Goal: Transaction & Acquisition: Purchase product/service

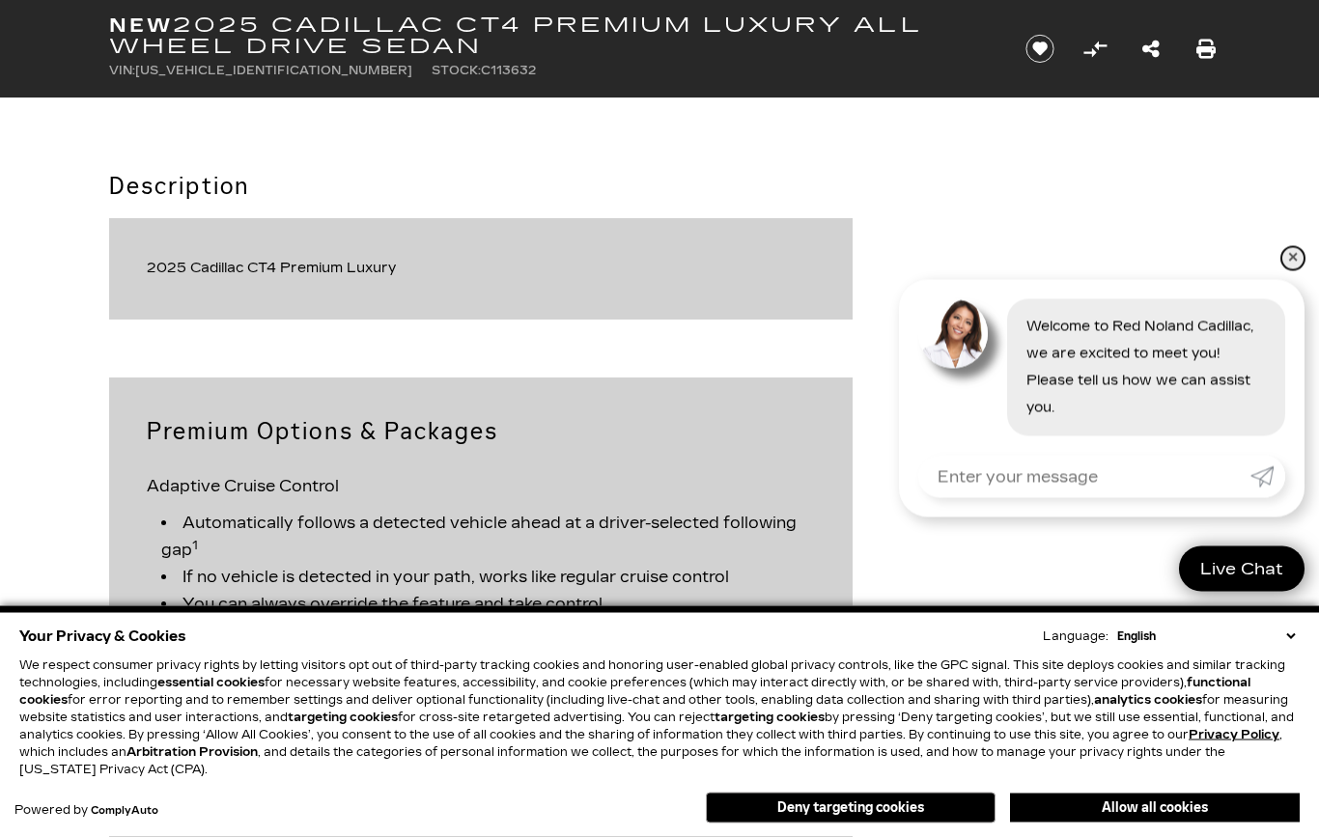
click at [1290, 247] on link "✕" at bounding box center [1293, 258] width 23 height 23
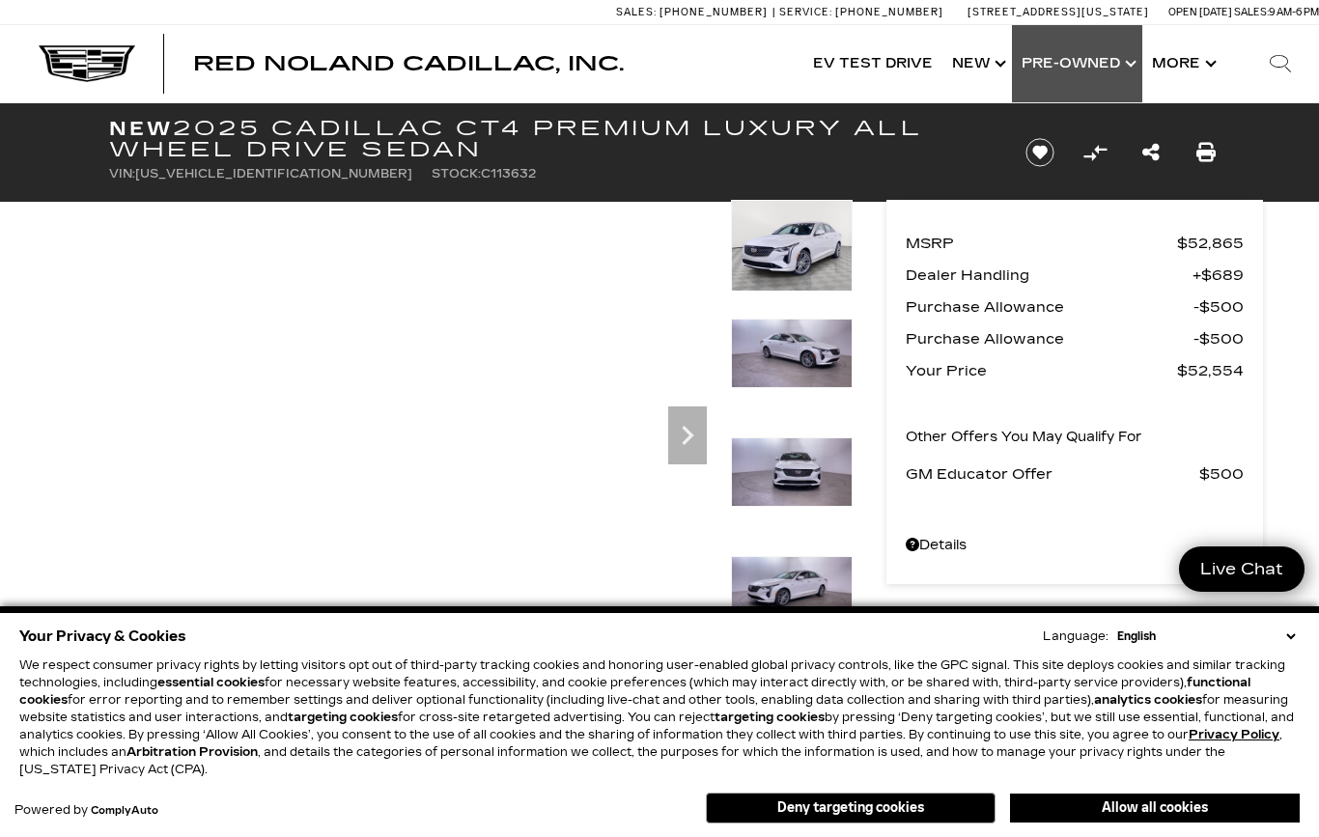
click at [1122, 56] on link "Show Pre-Owned" at bounding box center [1077, 63] width 130 height 77
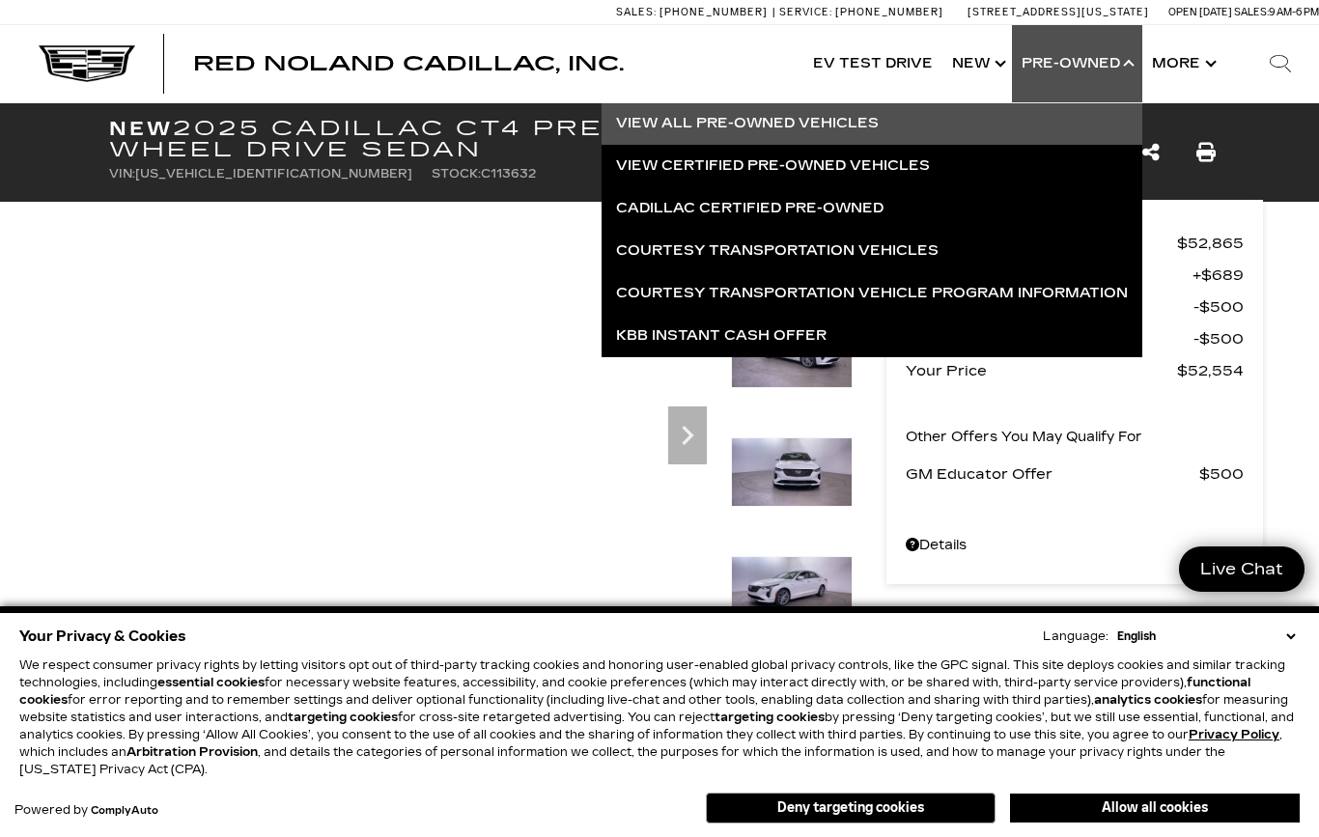
click at [715, 122] on link "View All Pre-Owned Vehicles" at bounding box center [872, 123] width 541 height 42
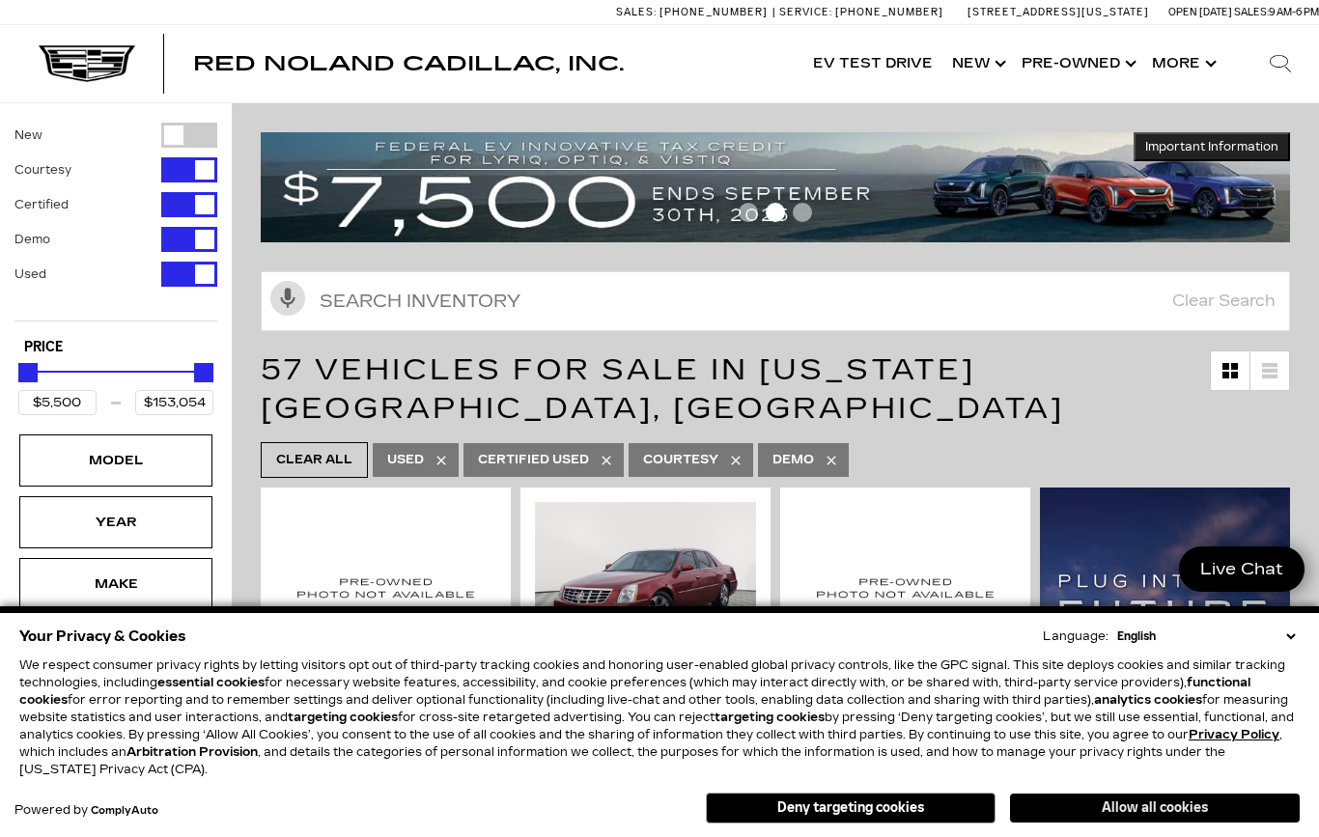
click at [1209, 809] on button "Allow all cookies" at bounding box center [1155, 808] width 290 height 29
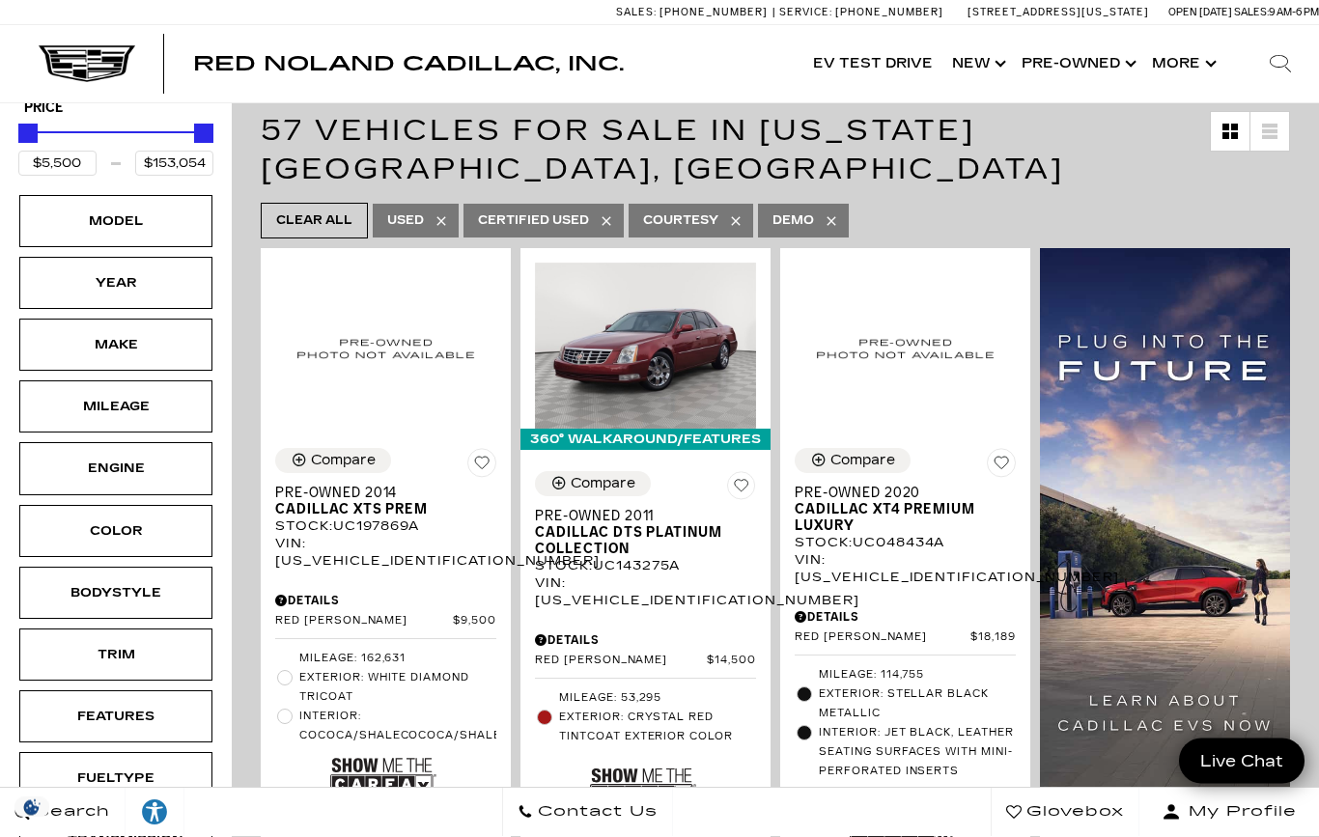
scroll to position [240, 0]
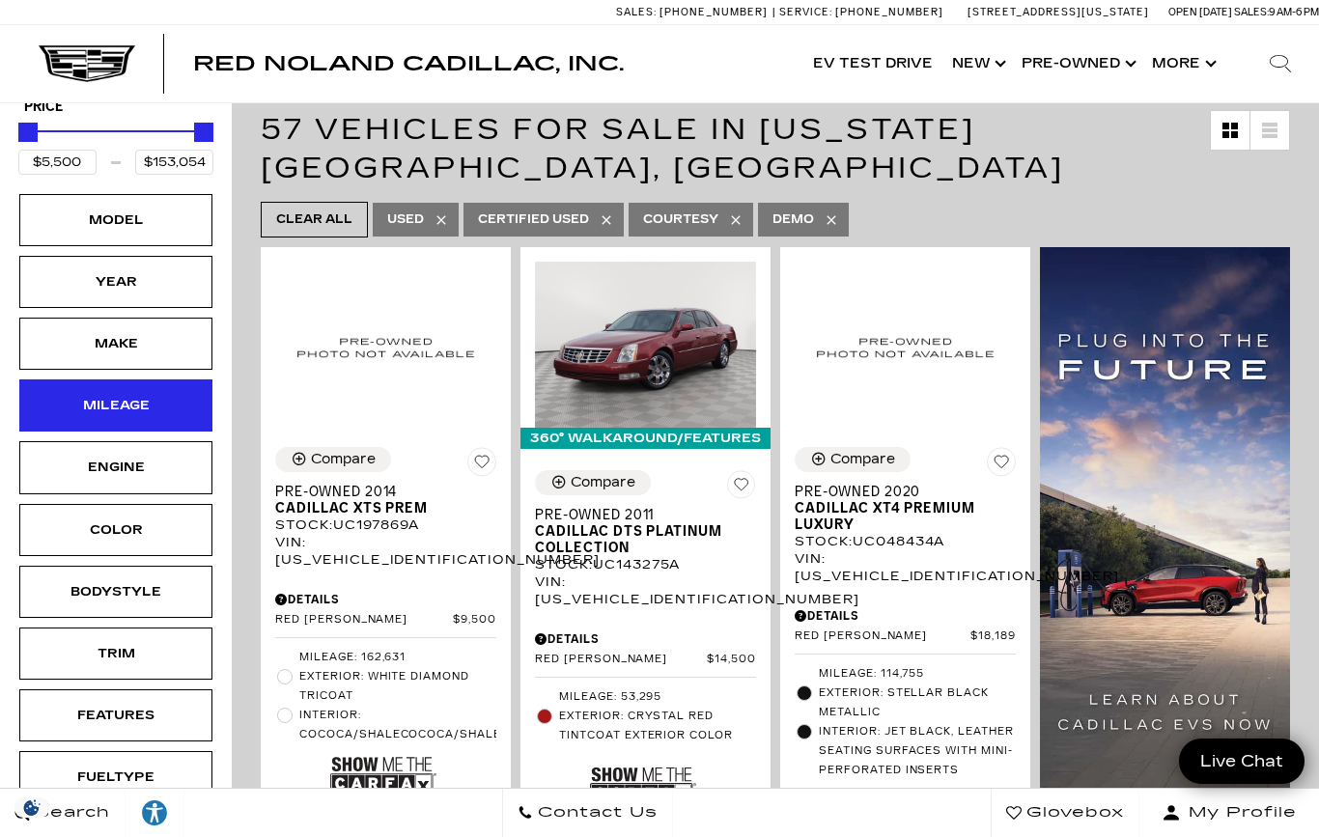
click at [91, 405] on div "Mileage" at bounding box center [116, 405] width 97 height 21
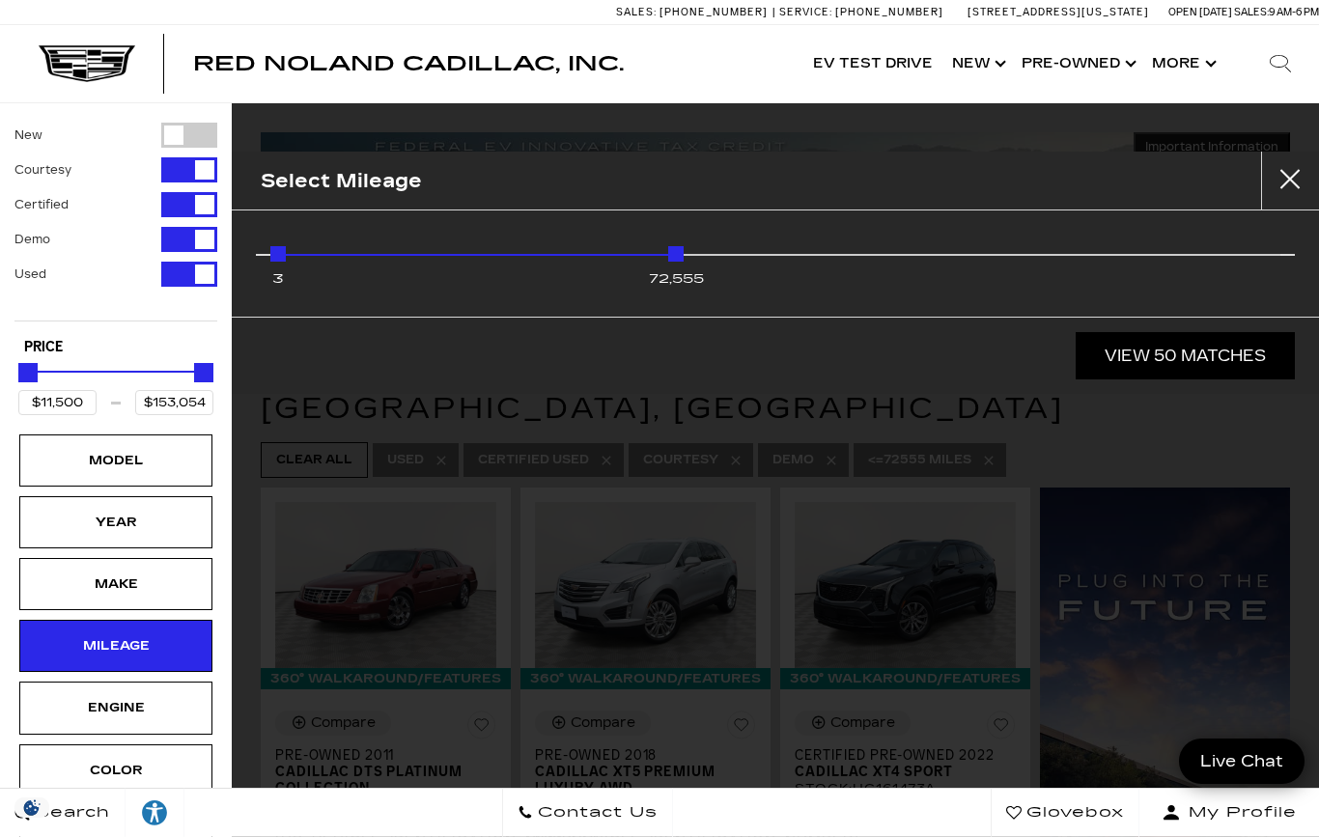
click at [1186, 360] on link "View 50 Matches" at bounding box center [1185, 355] width 219 height 47
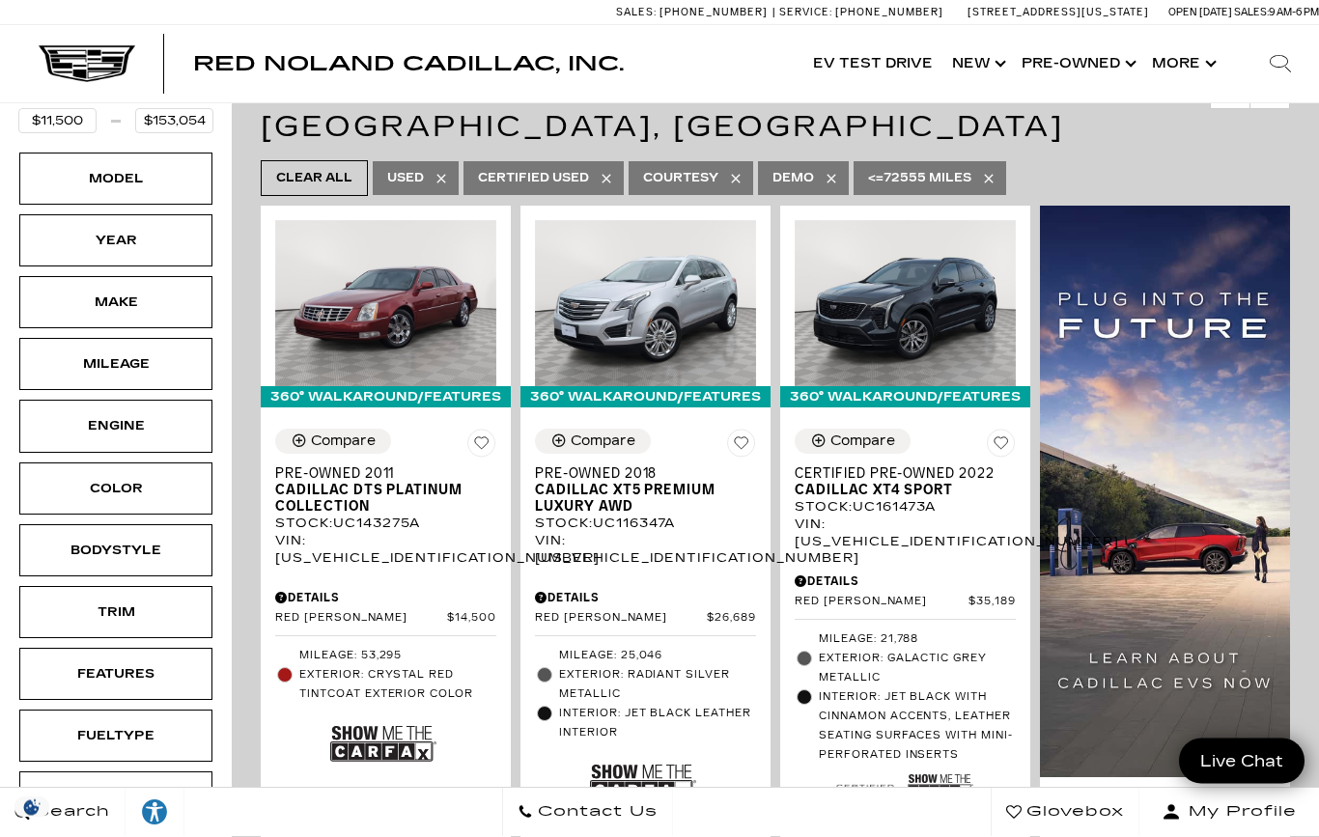
scroll to position [282, 0]
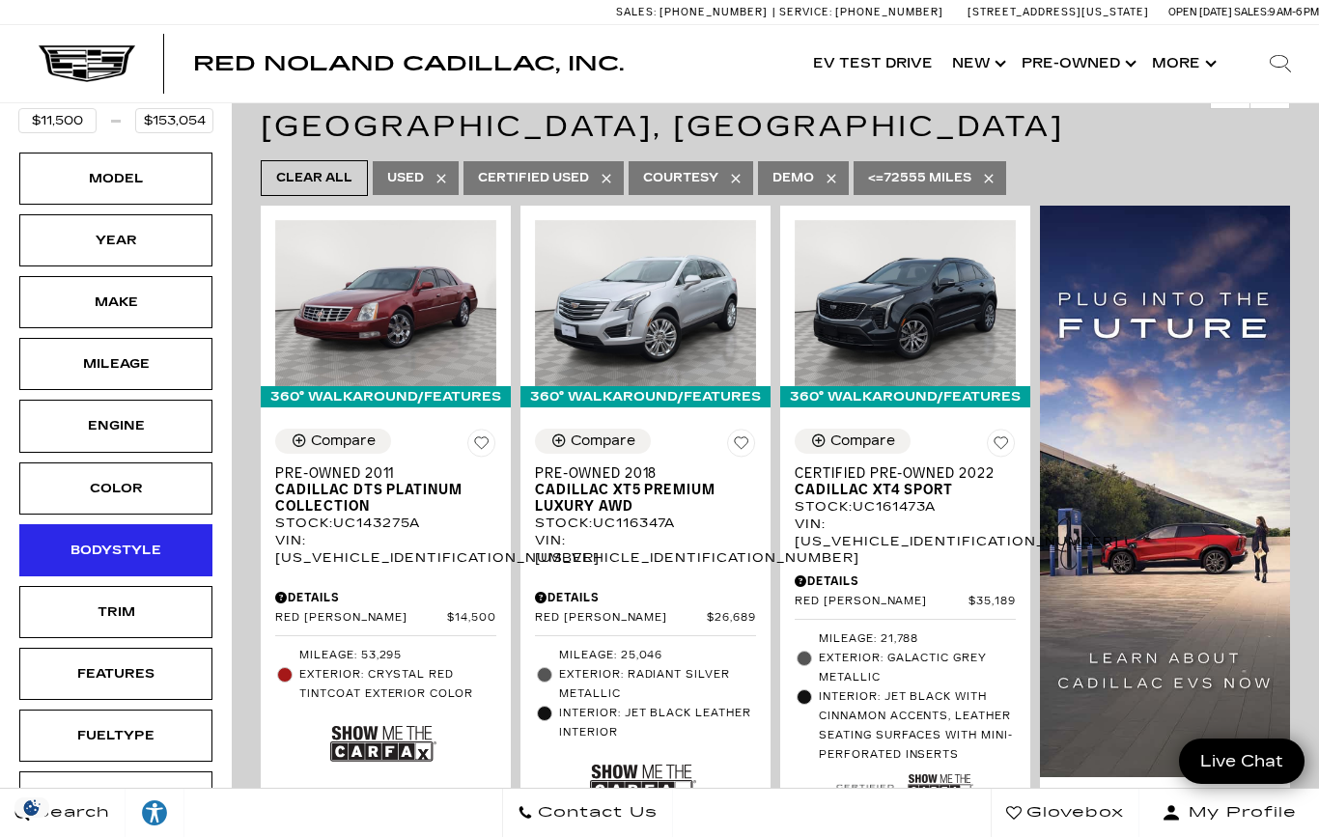
click at [117, 550] on div "Bodystyle" at bounding box center [116, 550] width 97 height 21
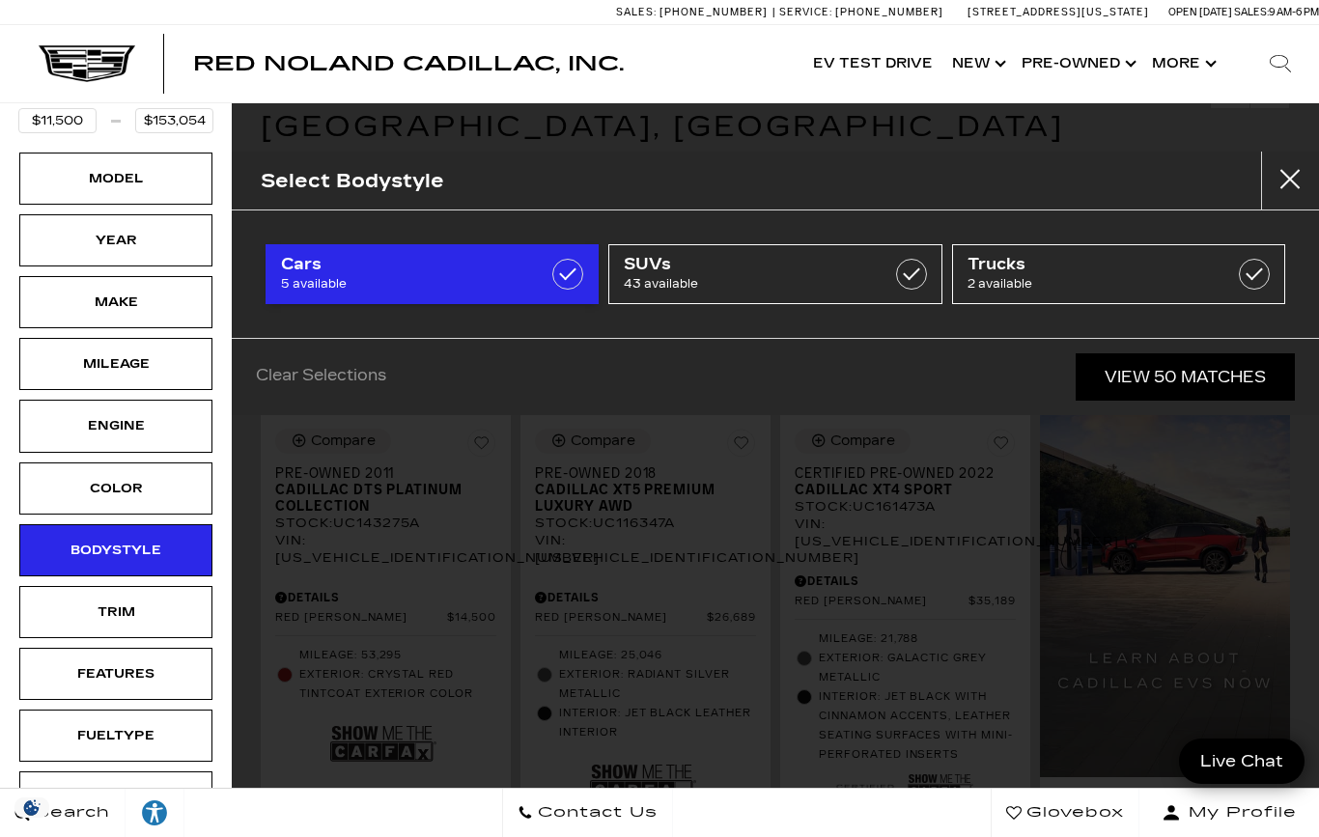
click at [567, 268] on label at bounding box center [567, 274] width 31 height 31
type input "$14,500"
type input "$59,774"
checkbox input "true"
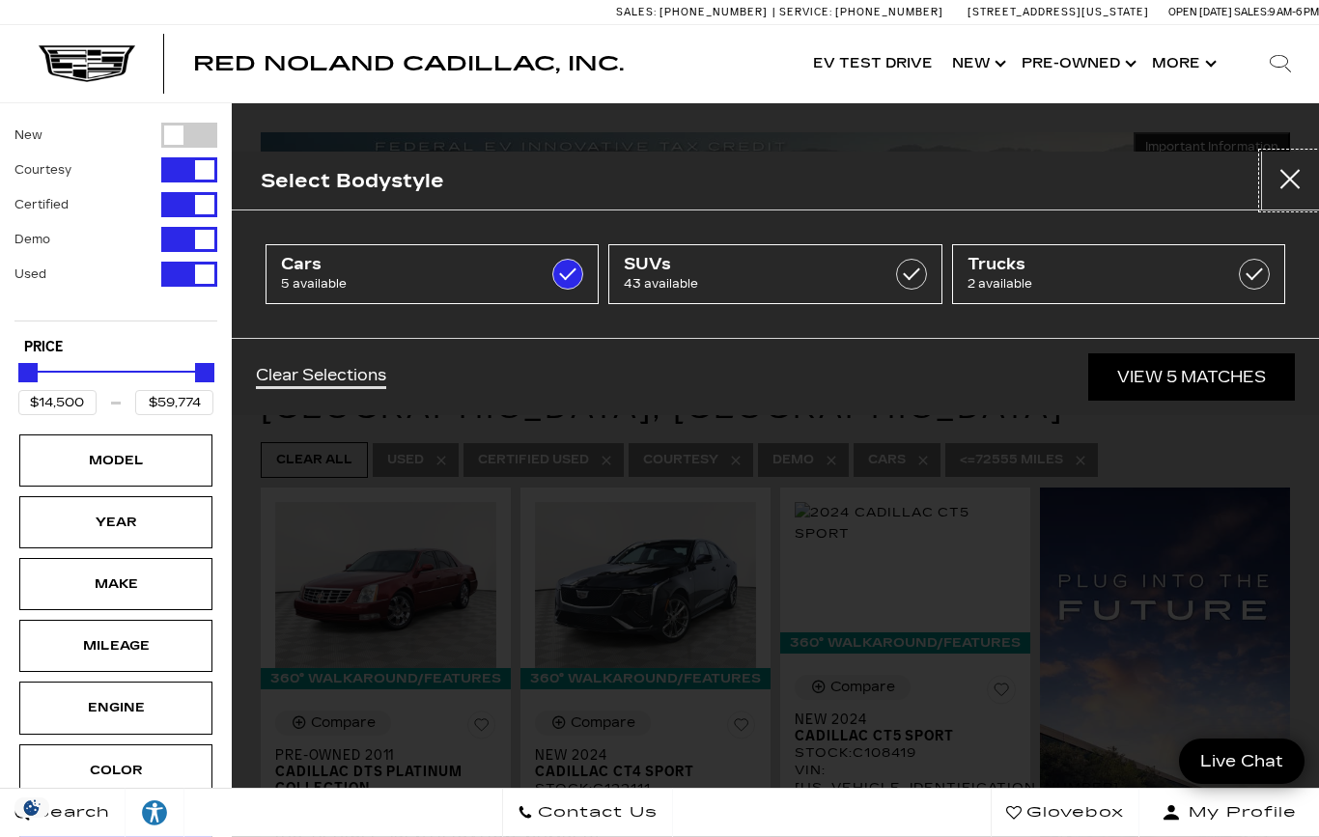
click at [1294, 165] on button "Close" at bounding box center [1290, 181] width 58 height 58
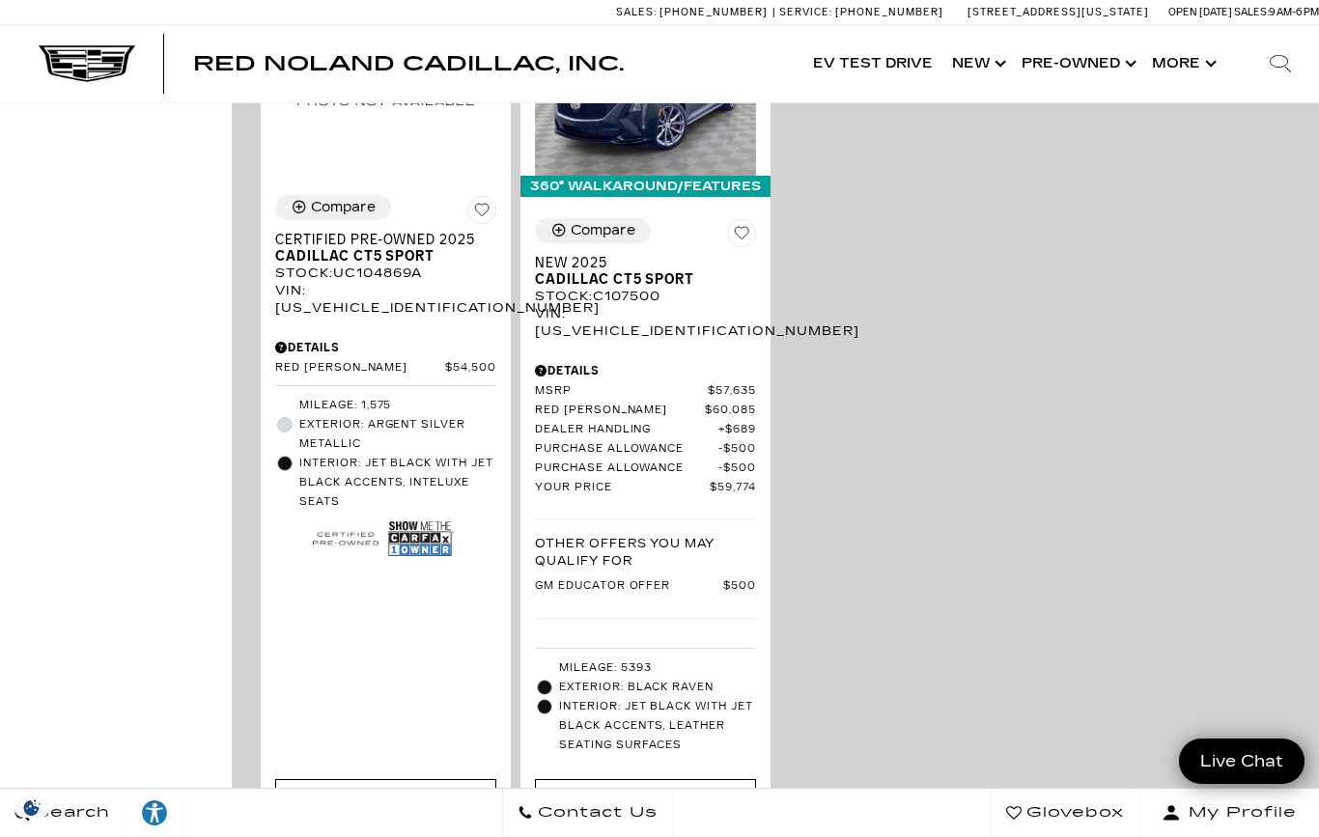
scroll to position [1376, 0]
